Goal: Task Accomplishment & Management: Manage account settings

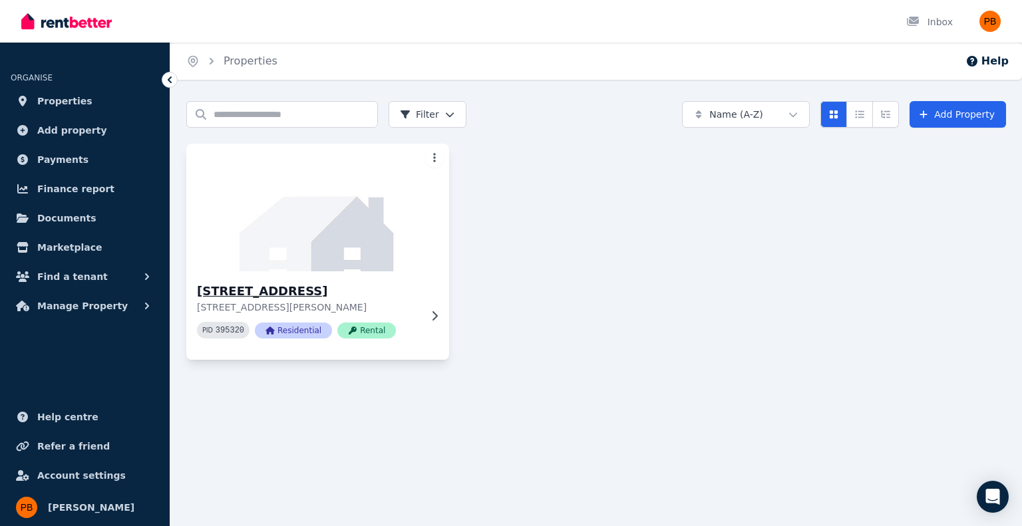
click at [417, 318] on div "[STREET_ADDRESS][PERSON_NAME] 395320 Residential Rental" at bounding box center [308, 315] width 223 height 67
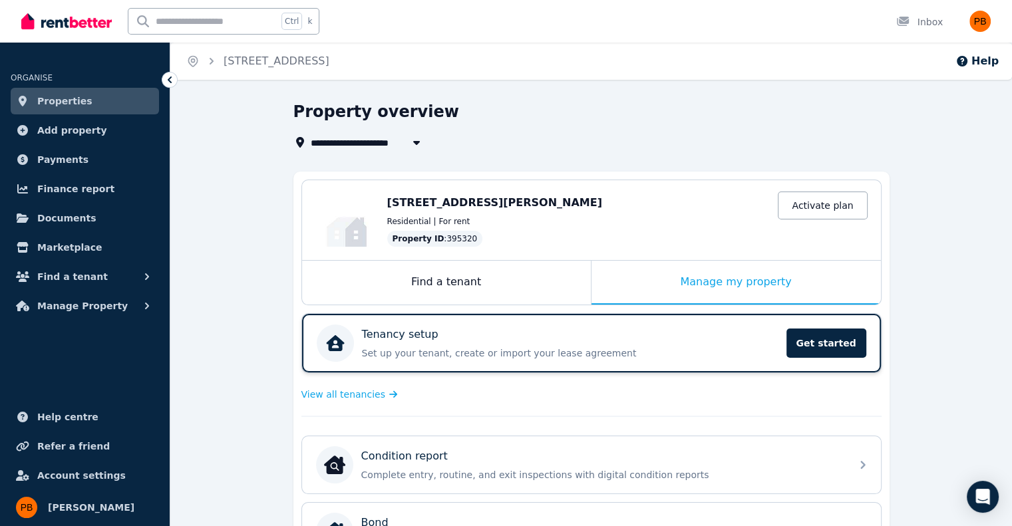
click at [451, 353] on p "Set up your tenant, create or import your lease agreement" at bounding box center [570, 353] width 417 height 13
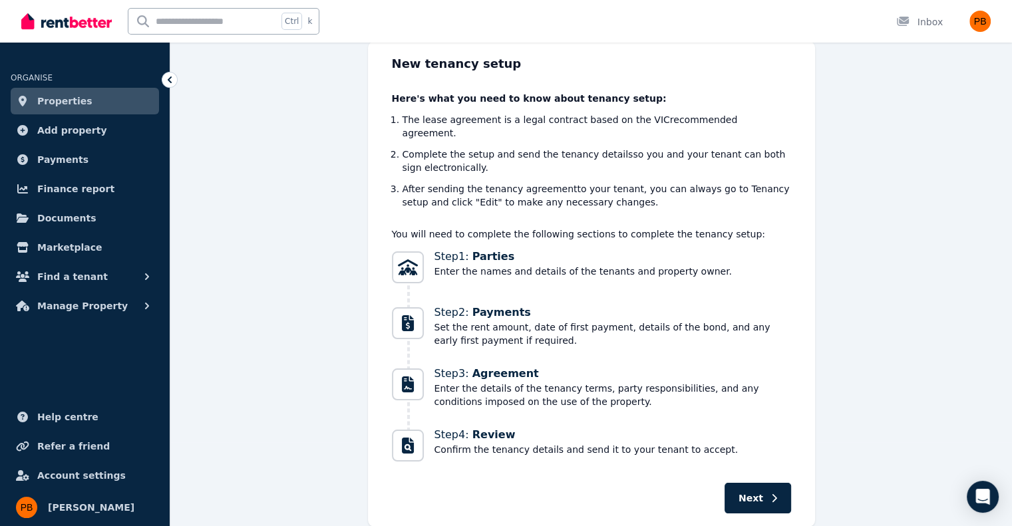
scroll to position [118, 0]
